Goal: Information Seeking & Learning: Learn about a topic

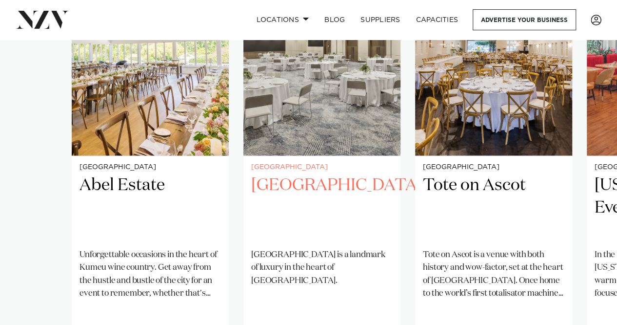
scroll to position [634, 0]
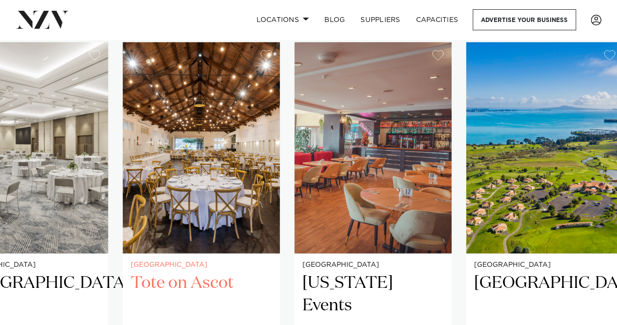
click at [202, 105] on img "3 / 26" at bounding box center [201, 147] width 157 height 211
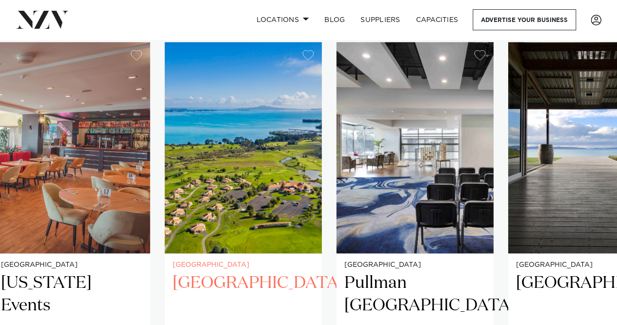
click at [266, 112] on img "5 / 26" at bounding box center [243, 147] width 157 height 211
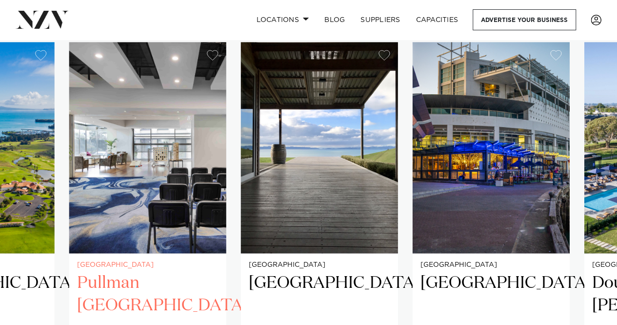
click at [153, 104] on img "6 / 26" at bounding box center [147, 147] width 157 height 211
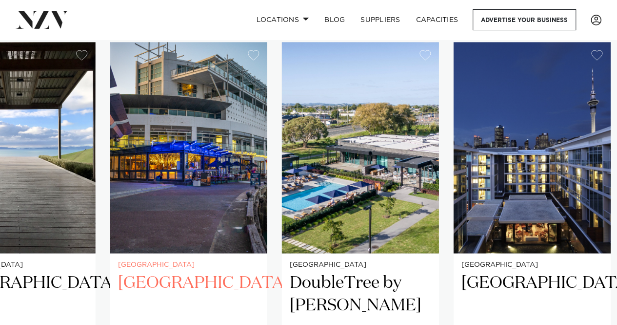
click at [191, 116] on img "8 / 26" at bounding box center [188, 147] width 157 height 211
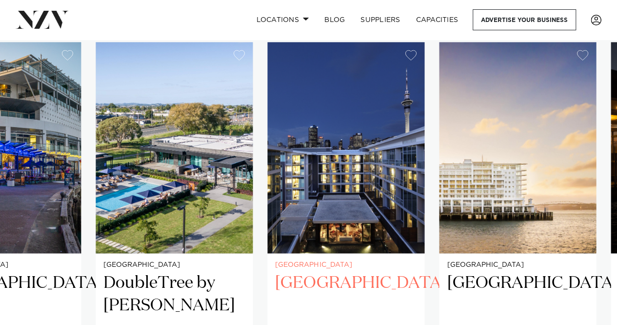
click at [347, 140] on img "10 / 26" at bounding box center [345, 147] width 157 height 211
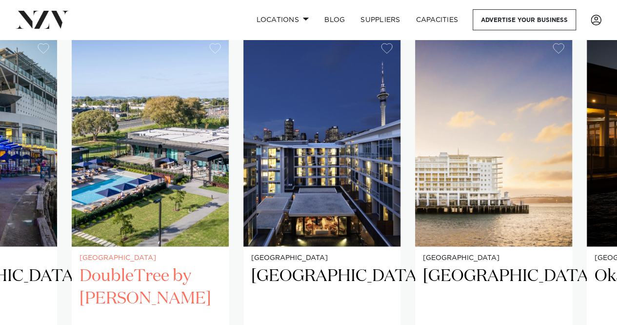
scroll to position [683, 0]
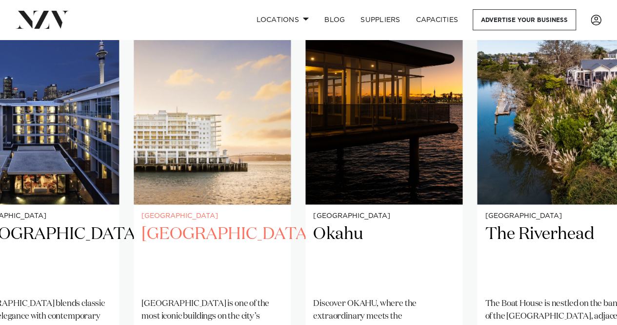
click at [241, 231] on h2 "Hilton Auckland" at bounding box center [213, 256] width 142 height 66
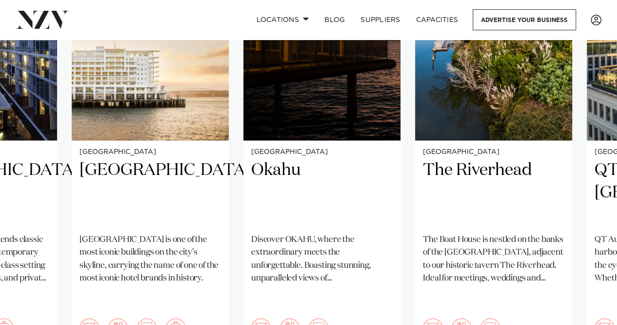
scroll to position [732, 0]
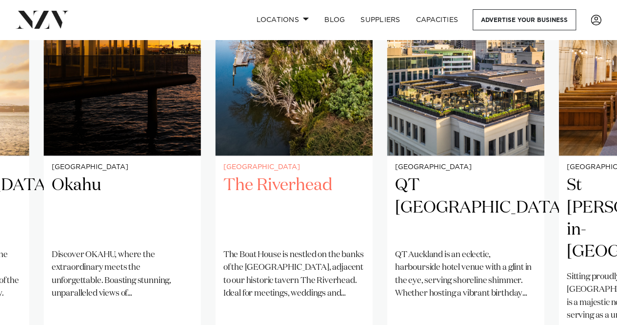
click at [218, 239] on div "Auckland The Riverhead The Boat House is nestled on the banks of the upper Wait…" at bounding box center [294, 263] width 157 height 215
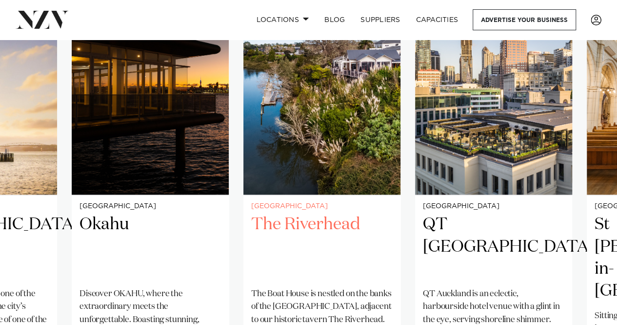
scroll to position [634, 0]
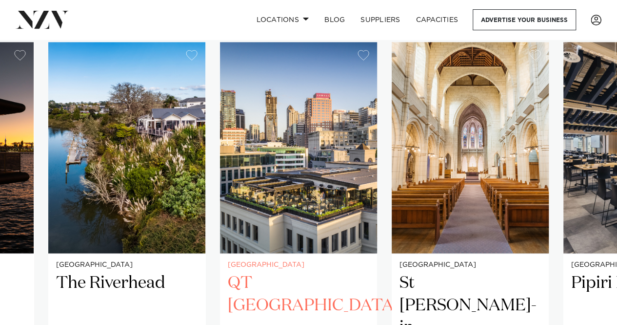
click at [300, 187] on img "14 / 26" at bounding box center [298, 147] width 157 height 211
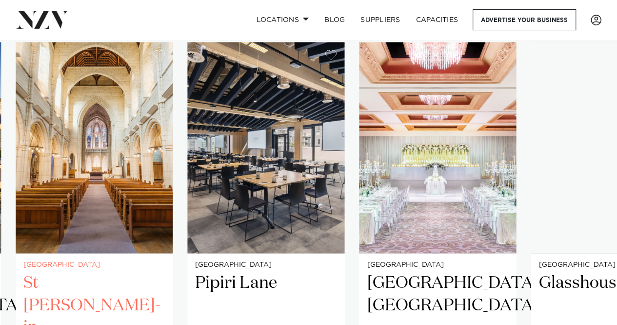
click at [0, 0] on slot "Auckland Abel Estate Unforgettable occasions in the heart of Kumeu wine country…" at bounding box center [0, 0] width 0 height 0
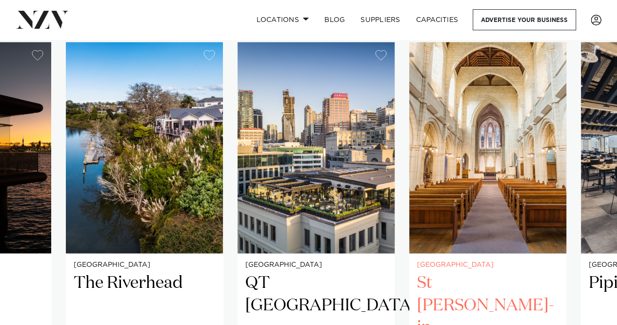
click at [409, 133] on img "15 / 26" at bounding box center [487, 147] width 157 height 211
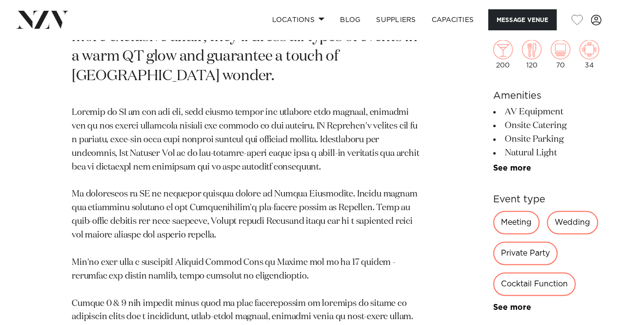
scroll to position [537, 0]
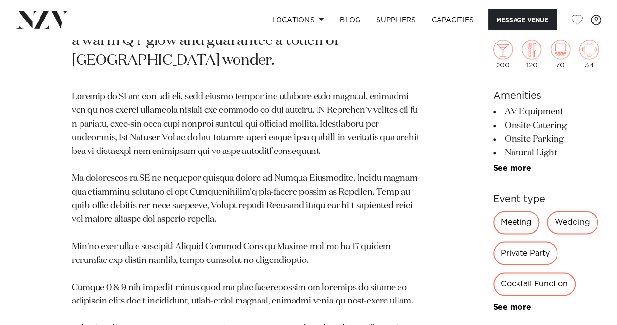
click at [547, 213] on div "Wedding" at bounding box center [572, 221] width 51 height 23
